Goal: Navigation & Orientation: Find specific page/section

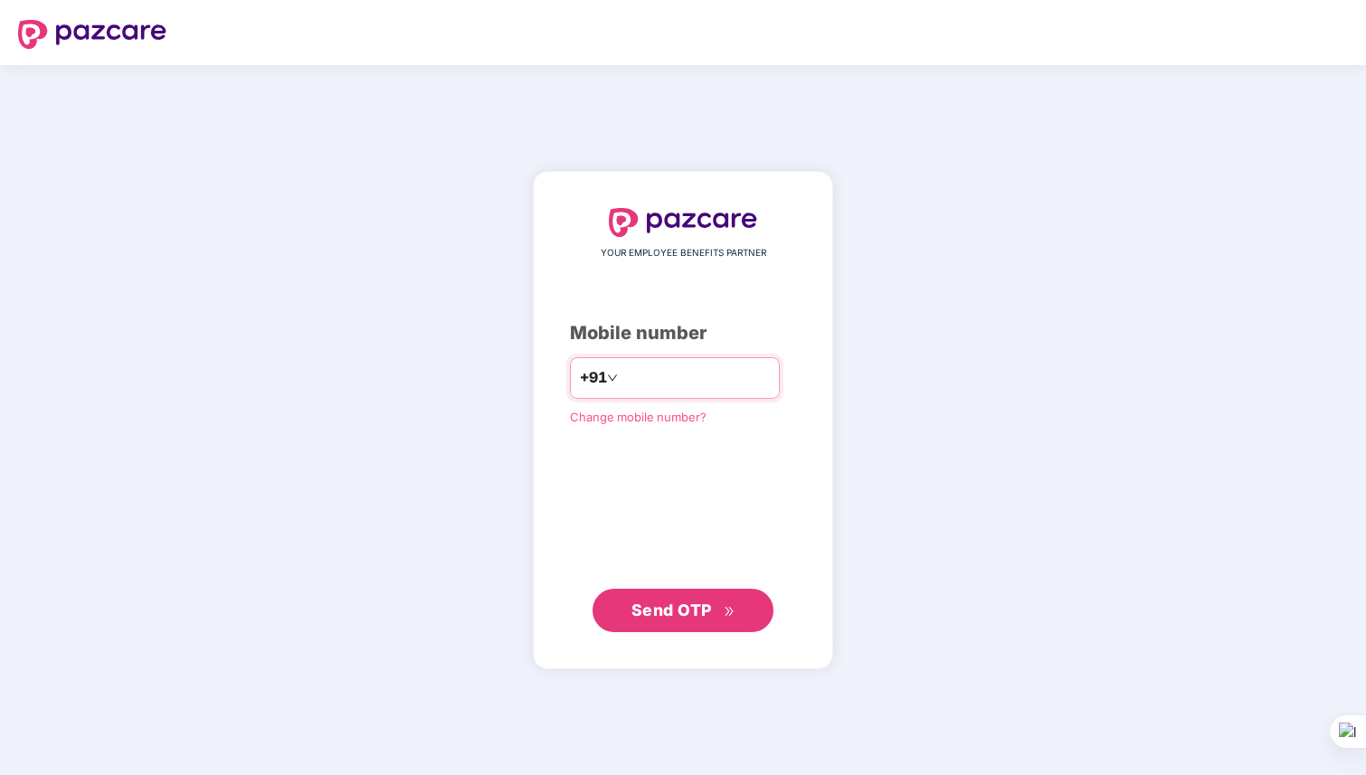
click at [672, 367] on input "number" at bounding box center [695, 378] width 148 height 29
type input "**********"
click at [667, 601] on span "Send OTP" at bounding box center [671, 609] width 80 height 19
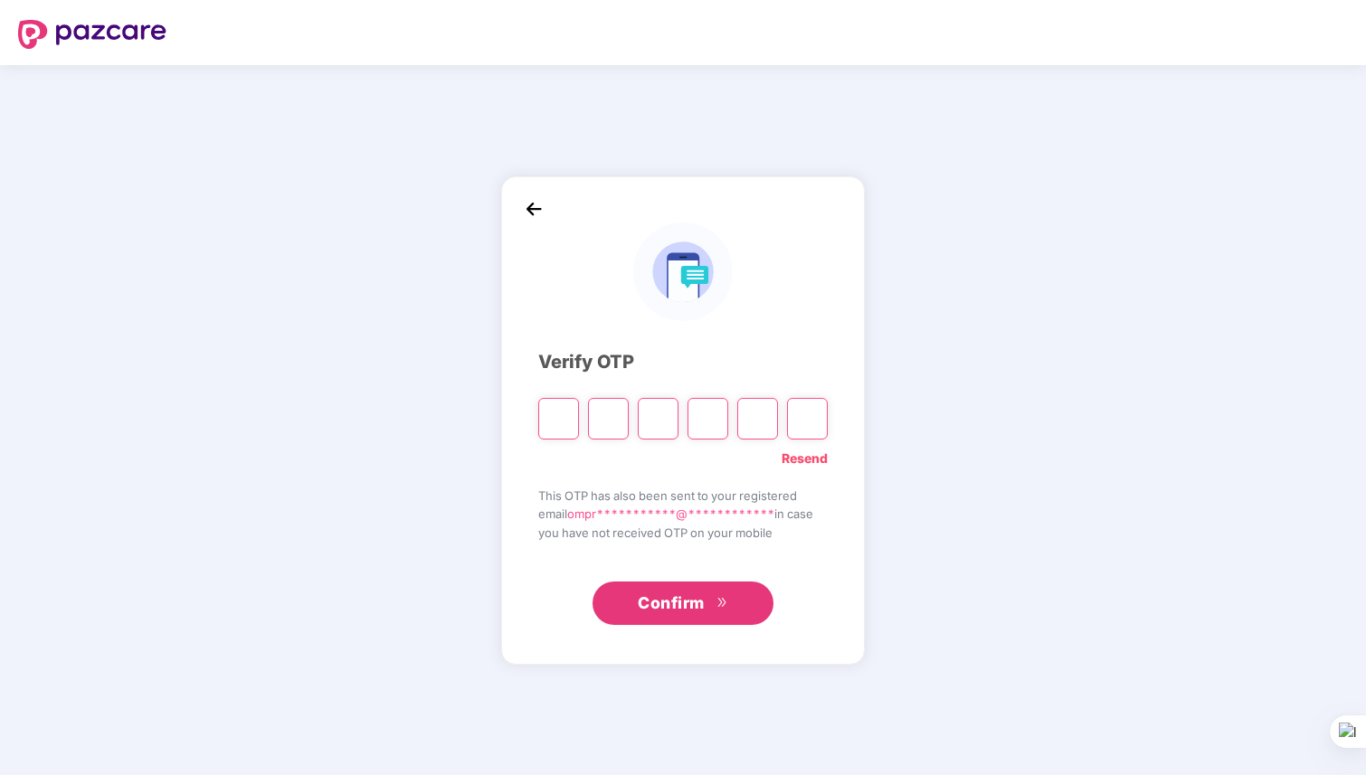
type input "*"
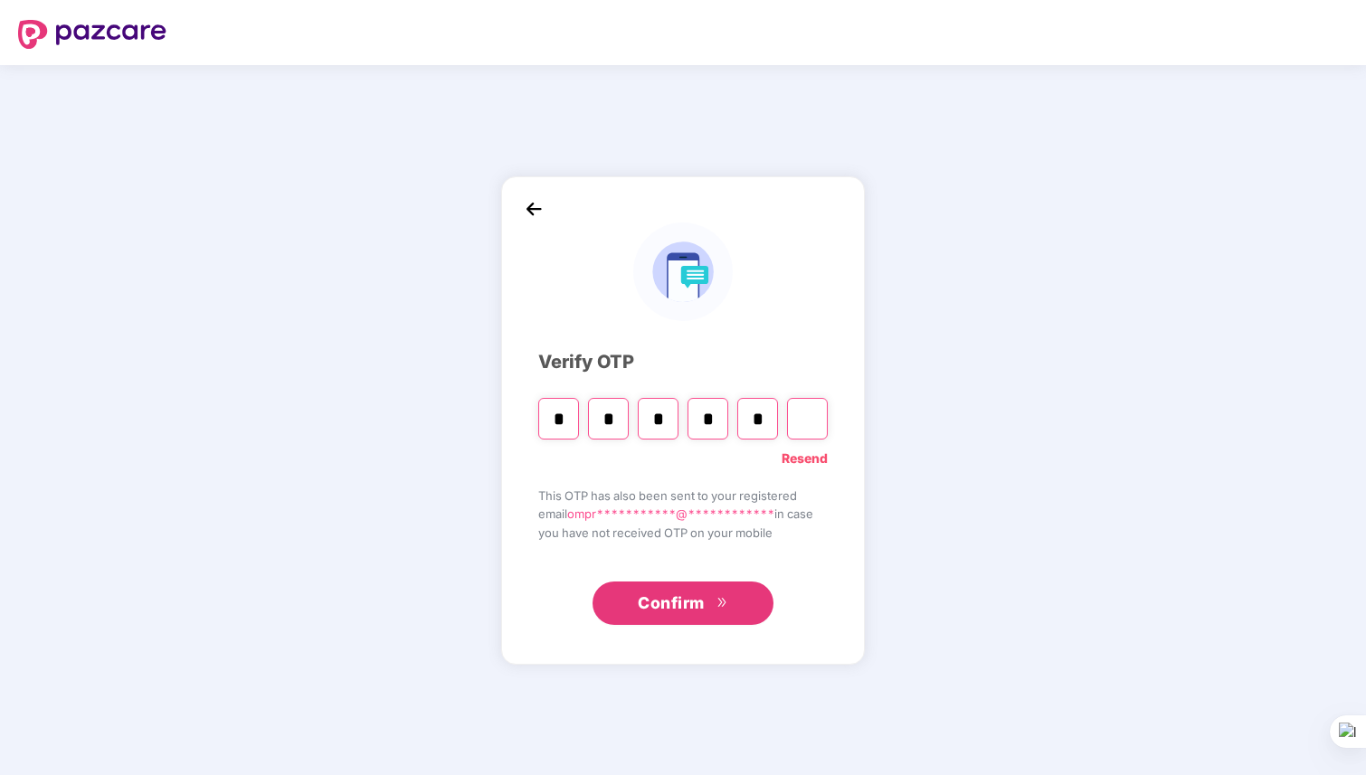
type input "*"
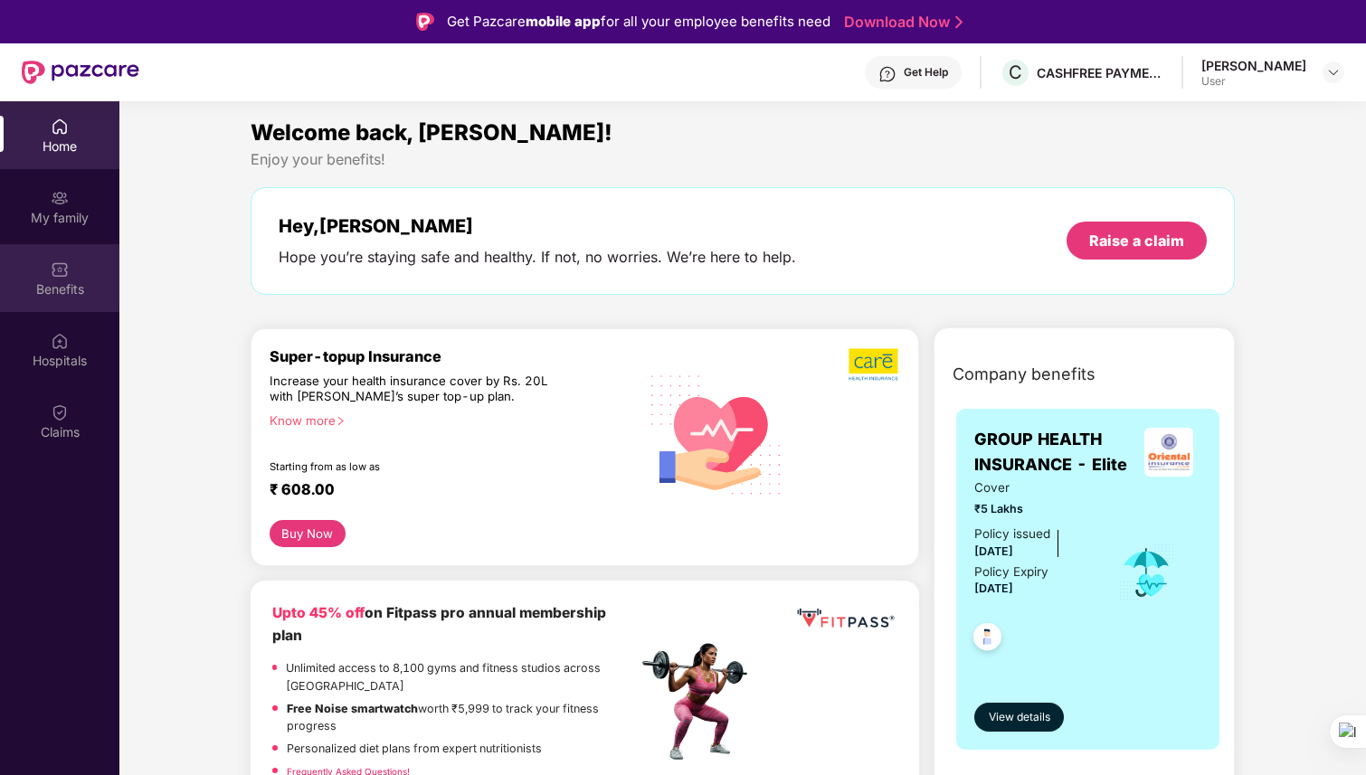
click at [82, 273] on div "Benefits" at bounding box center [59, 278] width 119 height 68
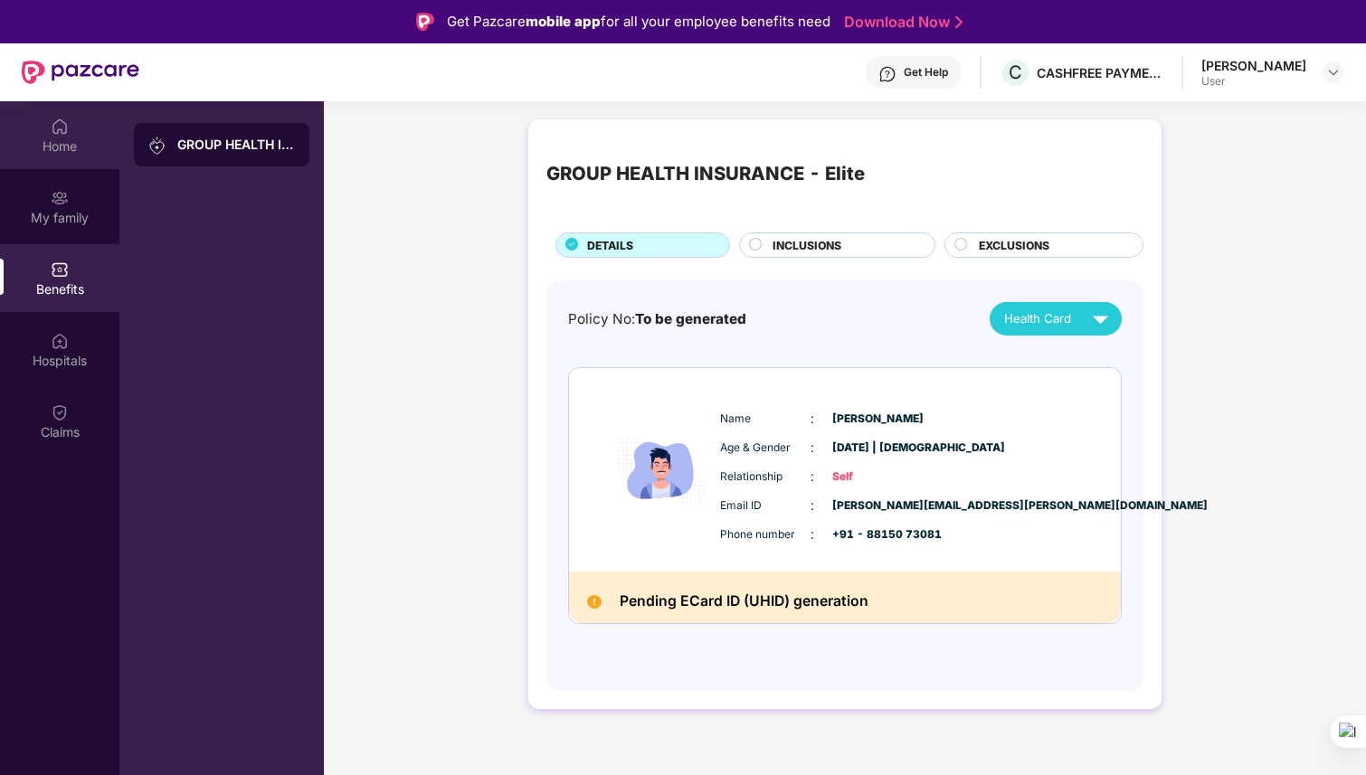
click at [66, 156] on div "Home" at bounding box center [59, 135] width 119 height 68
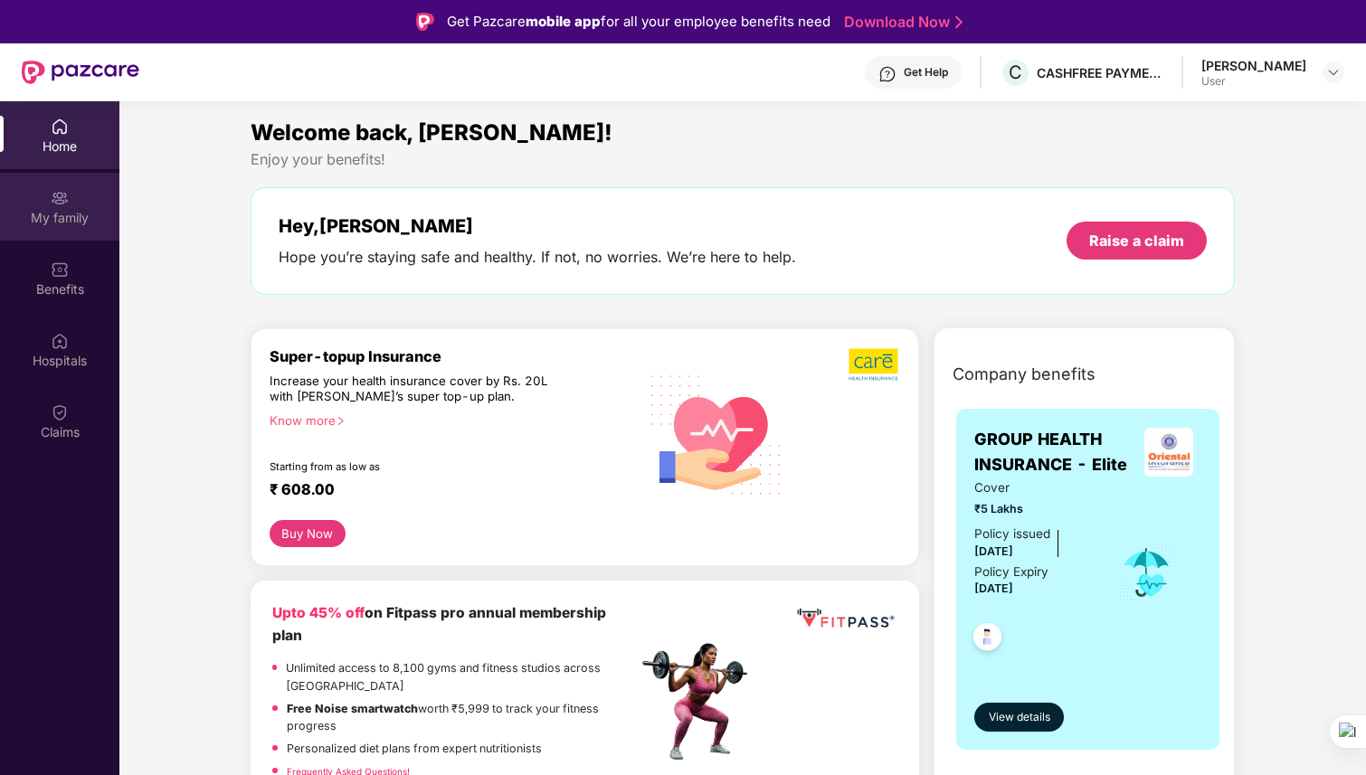
click at [72, 232] on div "My family" at bounding box center [59, 207] width 119 height 68
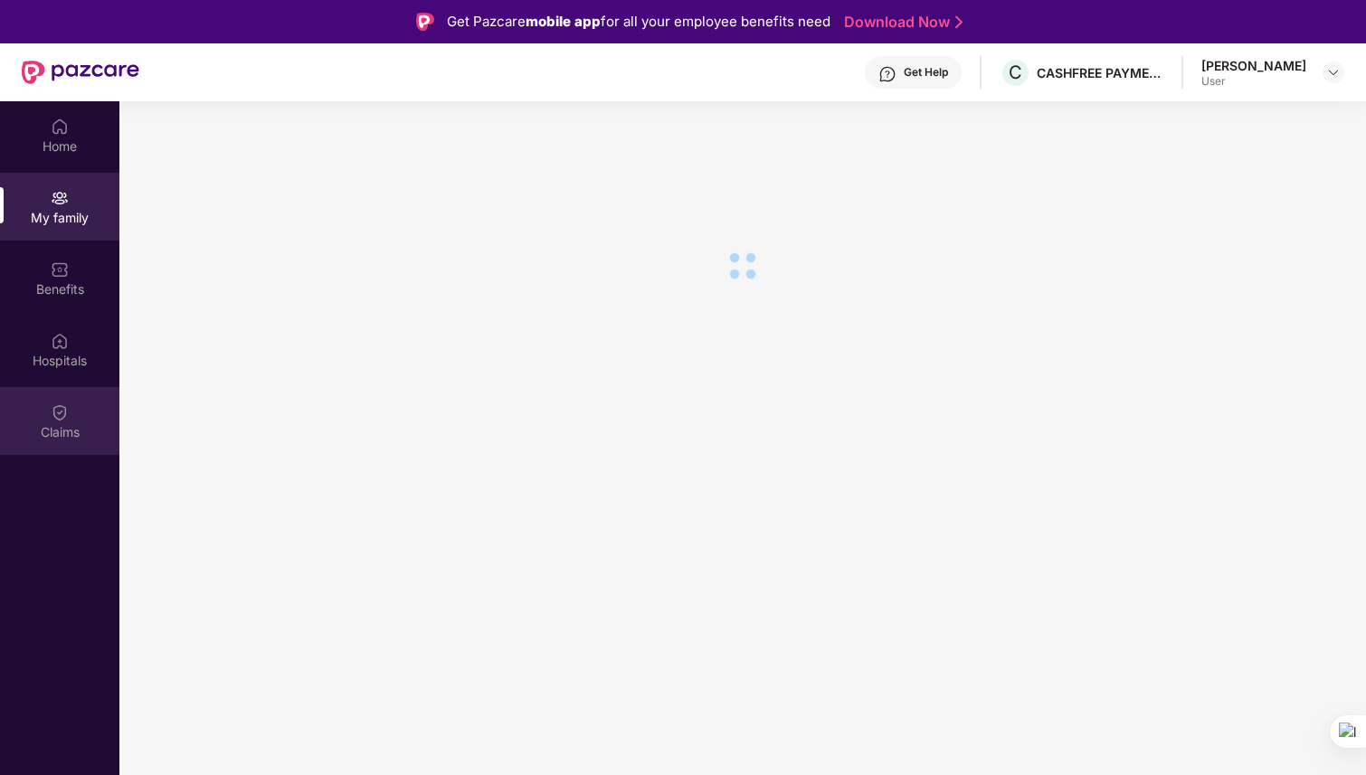
click at [75, 449] on div "Claims" at bounding box center [59, 421] width 119 height 68
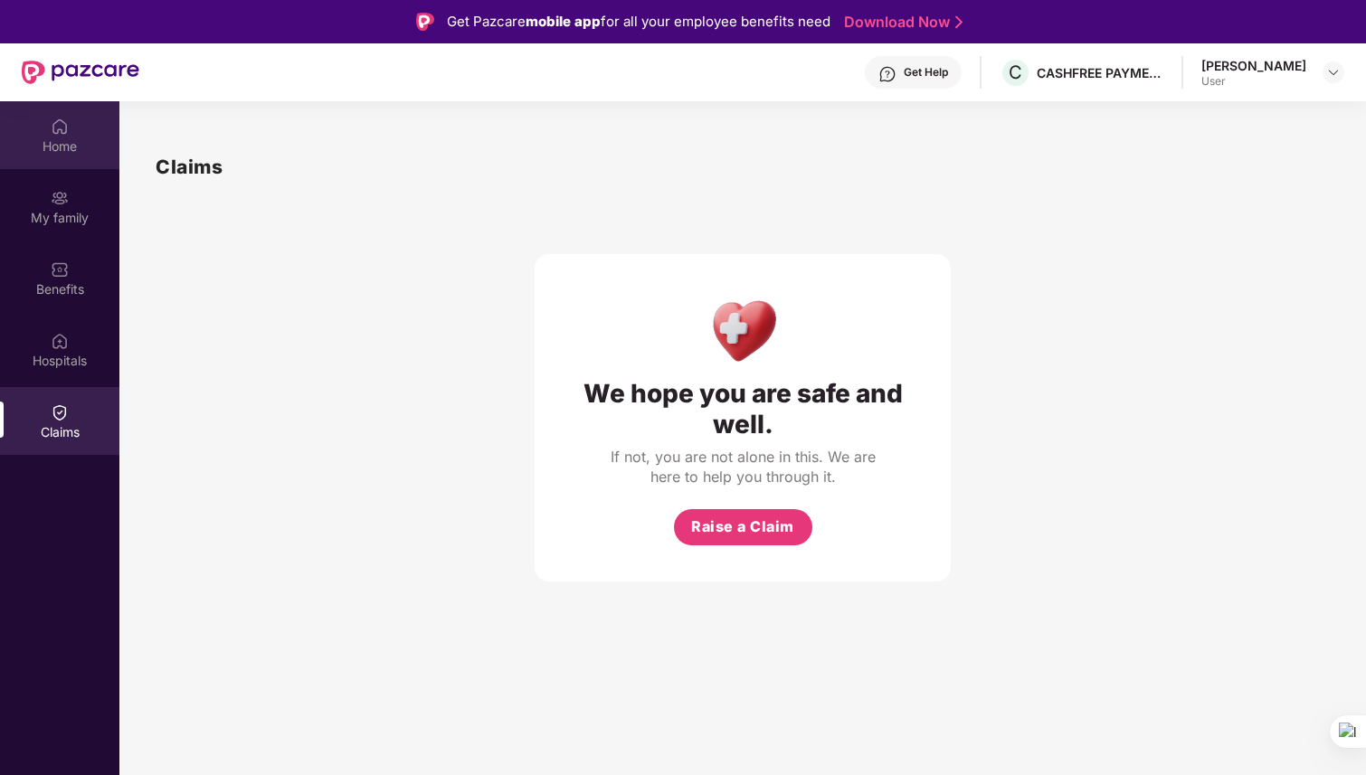
click at [70, 148] on div "Home" at bounding box center [59, 146] width 119 height 18
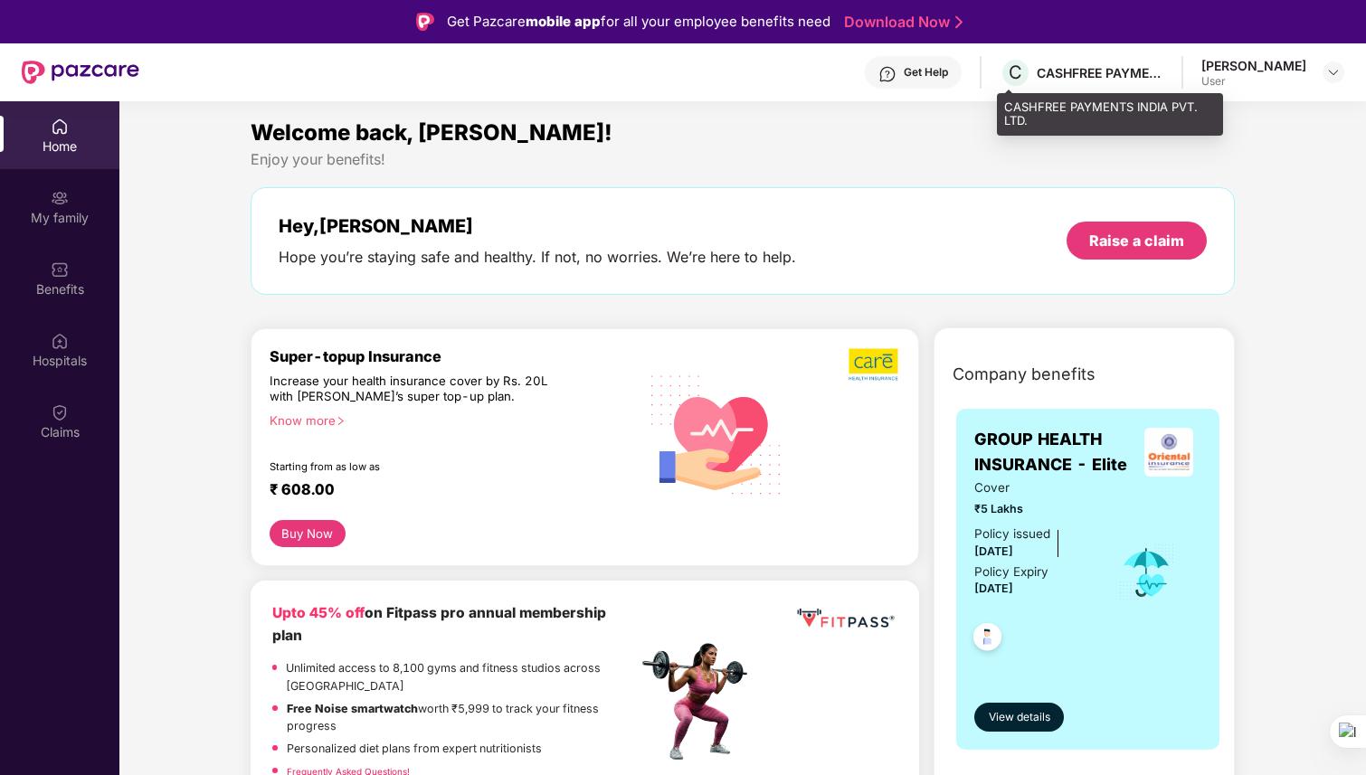
click at [1137, 67] on div "CASHFREE PAYMENTS INDIA PVT. LTD." at bounding box center [1099, 72] width 127 height 17
click at [1247, 70] on div "[PERSON_NAME]" at bounding box center [1253, 65] width 105 height 17
click at [1315, 71] on div "[PERSON_NAME] User" at bounding box center [1272, 73] width 143 height 32
click at [1327, 71] on img at bounding box center [1333, 72] width 14 height 14
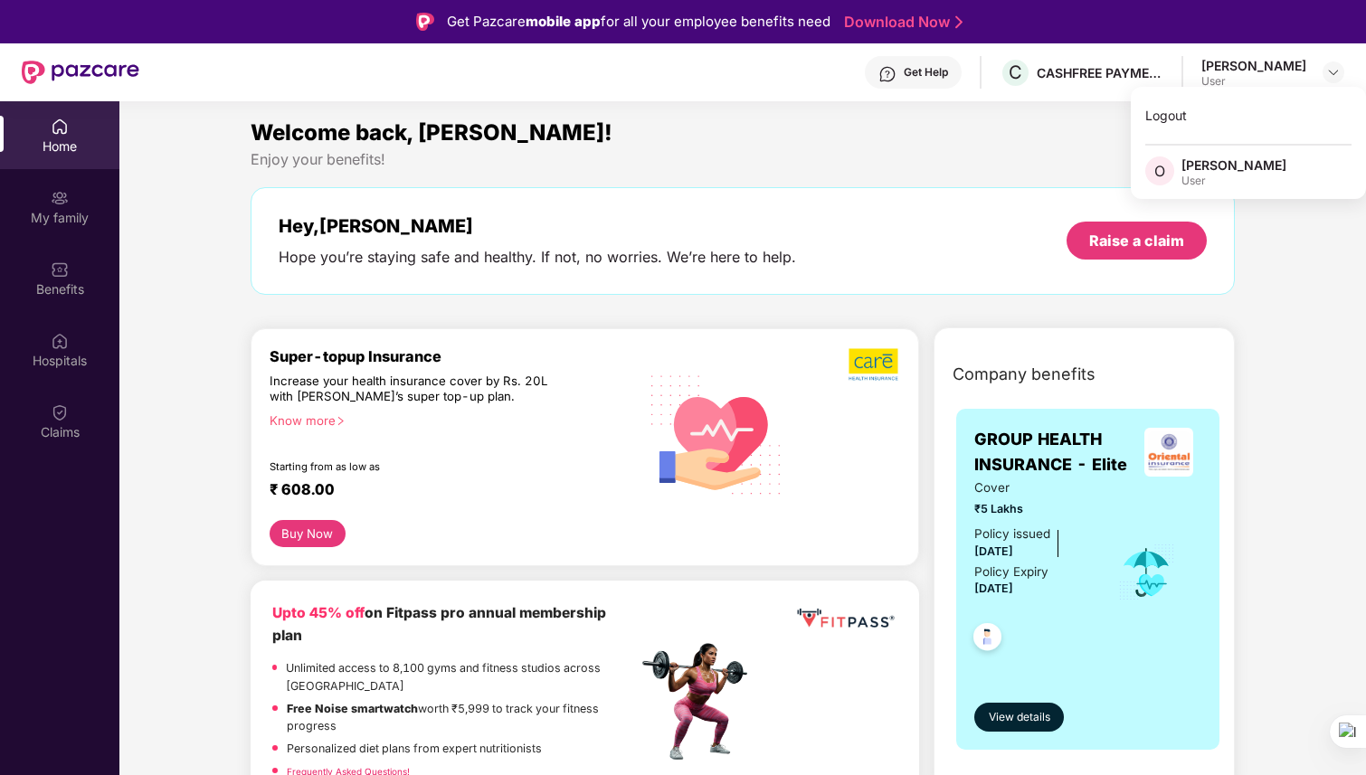
click at [982, 161] on div "Enjoy your benefits!" at bounding box center [743, 159] width 984 height 19
